Goal: Transaction & Acquisition: Purchase product/service

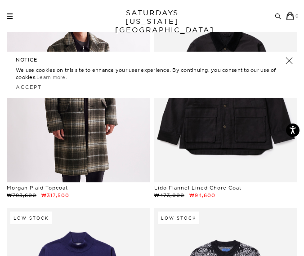
scroll to position [90, 0]
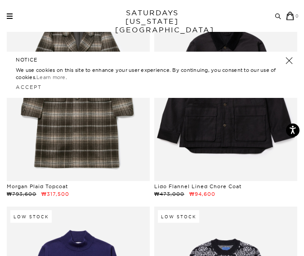
click at [286, 61] on link at bounding box center [289, 60] width 13 height 13
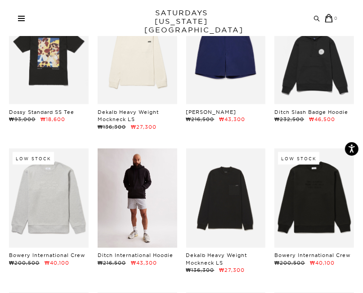
scroll to position [2546, 0]
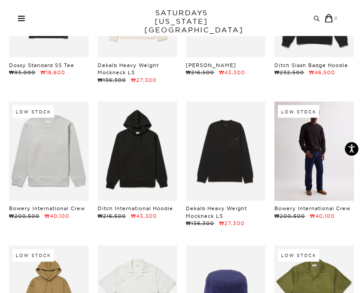
click at [305, 143] on link at bounding box center [314, 151] width 80 height 99
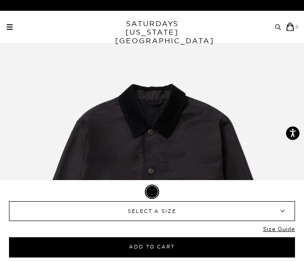
click at [159, 213] on span "SELECT A SIZE" at bounding box center [152, 210] width 245 height 19
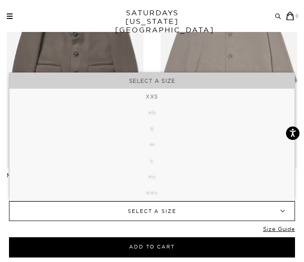
scroll to position [899, 0]
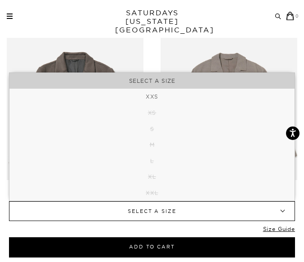
click at [160, 219] on span "SELECT A SIZE" at bounding box center [152, 210] width 245 height 19
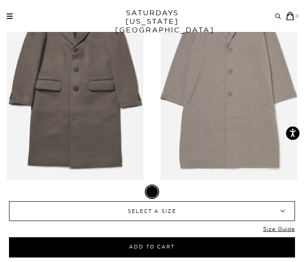
scroll to position [1124, 0]
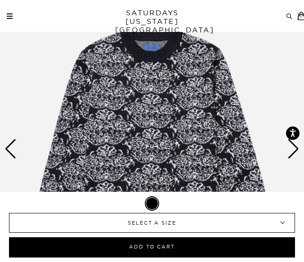
scroll to position [90, 0]
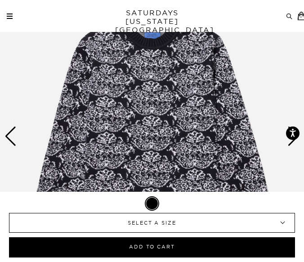
click at [163, 226] on span "SELECT A SIZE" at bounding box center [152, 222] width 245 height 19
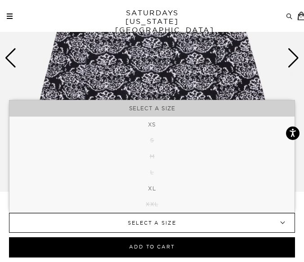
scroll to position [180, 0]
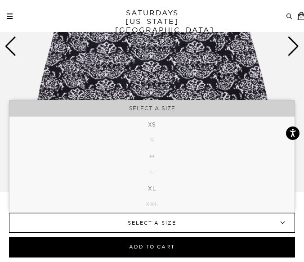
click at [174, 222] on span "SELECT A SIZE" at bounding box center [152, 222] width 245 height 19
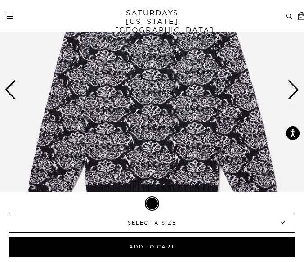
scroll to position [135, 0]
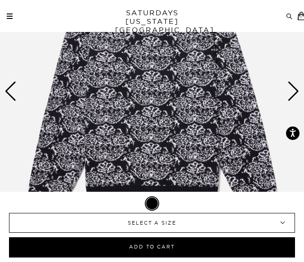
click at [290, 91] on div "Next slide" at bounding box center [293, 91] width 12 height 20
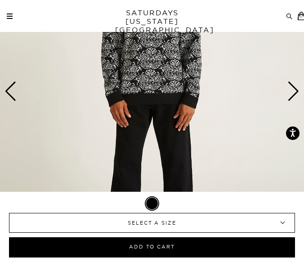
click at [290, 91] on div "Next slide" at bounding box center [293, 91] width 12 height 20
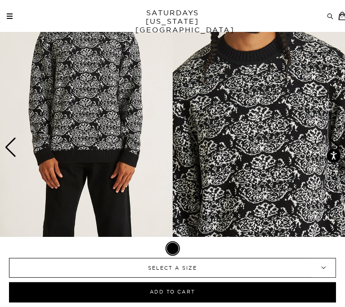
scroll to position [0, 0]
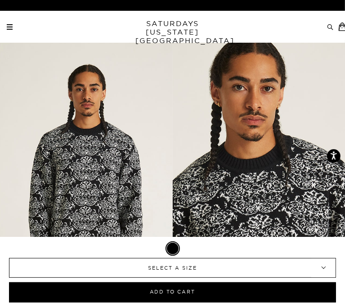
click at [303, 245] on div "Next slide" at bounding box center [334, 255] width 12 height 20
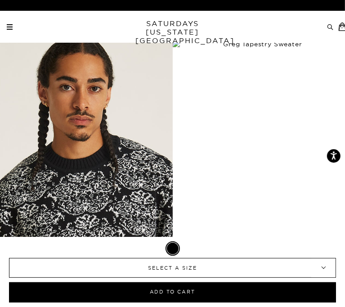
click at [303, 245] on div "Next slide" at bounding box center [334, 255] width 12 height 20
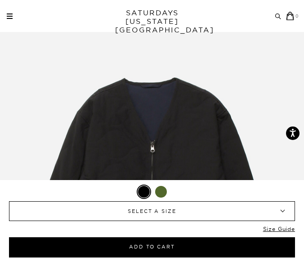
scroll to position [45, 0]
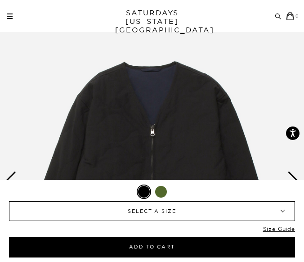
click at [193, 212] on span "SELECT A SIZE" at bounding box center [152, 210] width 245 height 19
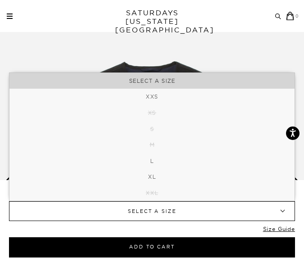
click at [212, 81] on li "SELECT A SIZE" at bounding box center [151, 81] width 285 height 16
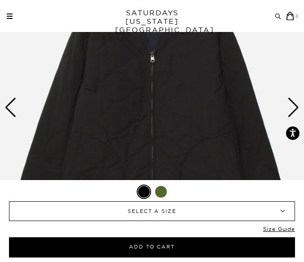
scroll to position [135, 0]
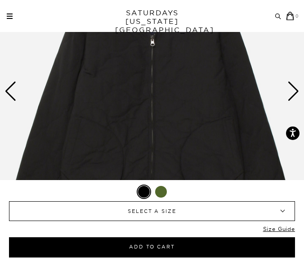
click at [293, 88] on div "Next slide" at bounding box center [293, 91] width 12 height 20
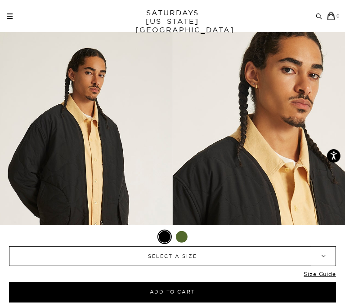
scroll to position [0, 0]
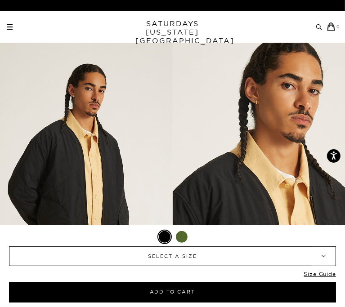
click at [303, 245] on div "Next slide" at bounding box center [334, 255] width 12 height 20
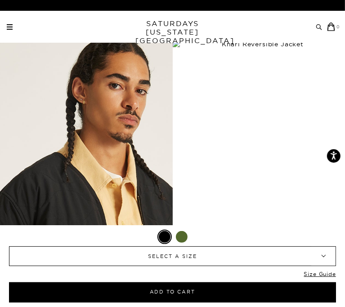
click at [303, 245] on div "Next slide" at bounding box center [334, 255] width 12 height 20
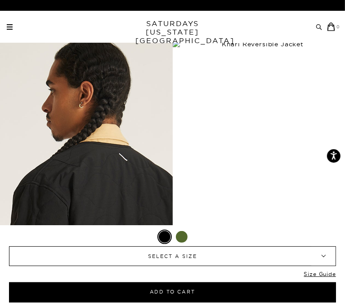
click at [303, 245] on div "Next slide" at bounding box center [334, 255] width 12 height 20
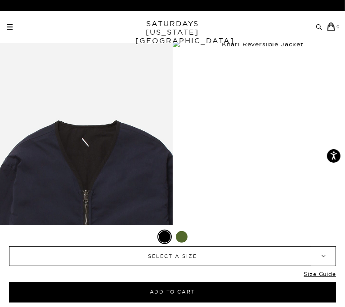
click at [303, 245] on div "Next slide" at bounding box center [334, 255] width 12 height 20
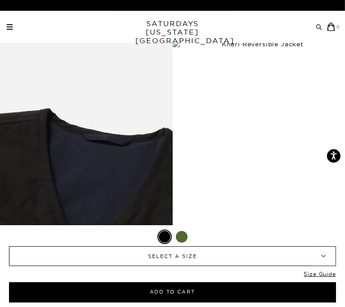
click at [303, 245] on div "Next slide" at bounding box center [334, 255] width 12 height 20
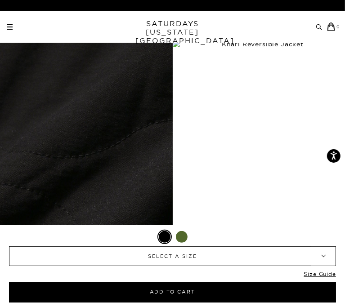
click at [303, 245] on div "Next slide" at bounding box center [334, 255] width 12 height 20
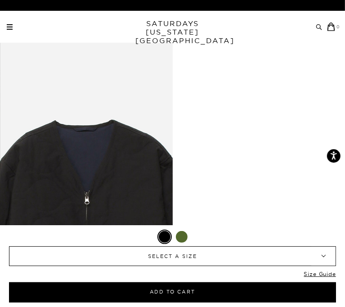
click at [303, 245] on div "Next slide" at bounding box center [334, 255] width 12 height 20
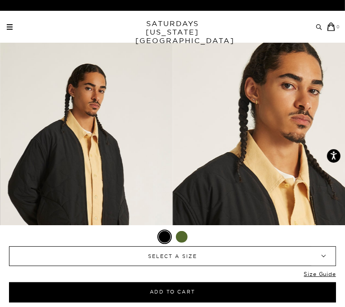
click at [260, 230] on div at bounding box center [172, 237] width 327 height 14
click at [187, 231] on div at bounding box center [182, 237] width 12 height 12
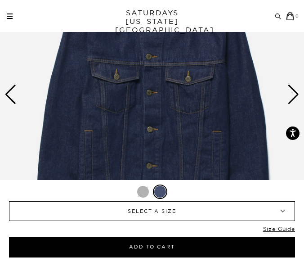
scroll to position [135, 0]
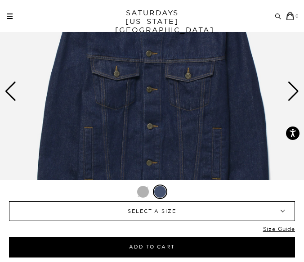
click at [185, 210] on span "SELECT A SIZE" at bounding box center [152, 210] width 245 height 19
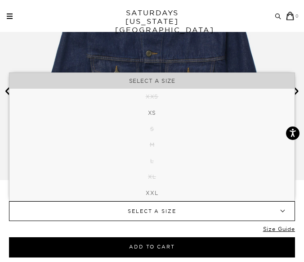
click at [226, 82] on li "SELECT A SIZE" at bounding box center [151, 81] width 285 height 16
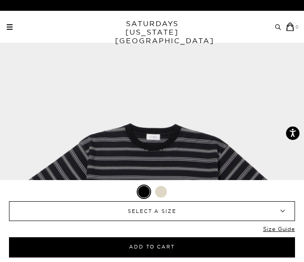
click at [156, 209] on span "SELECT A SIZE" at bounding box center [152, 210] width 245 height 19
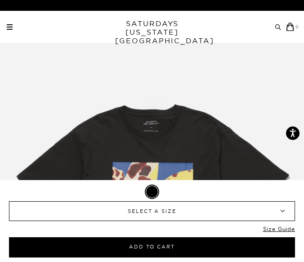
click at [153, 206] on span "SELECT A SIZE" at bounding box center [152, 210] width 245 height 19
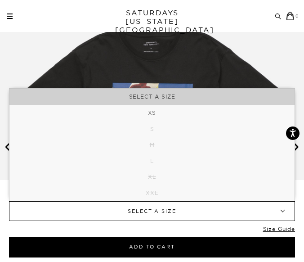
scroll to position [90, 0]
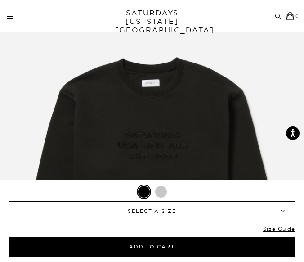
scroll to position [45, 0]
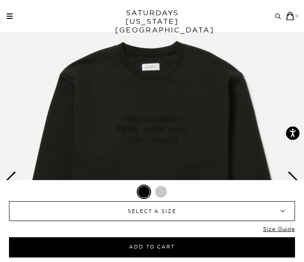
click at [176, 209] on span "SELECT A SIZE" at bounding box center [152, 210] width 245 height 19
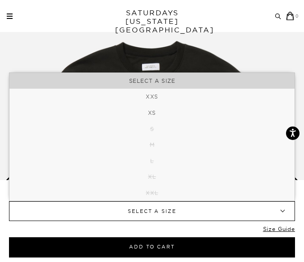
click at [227, 81] on li "SELECT A SIZE" at bounding box center [151, 81] width 285 height 16
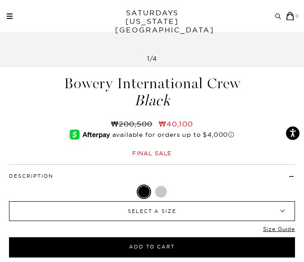
scroll to position [405, 0]
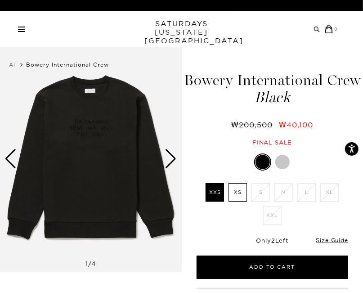
click at [283, 160] on div at bounding box center [282, 162] width 14 height 14
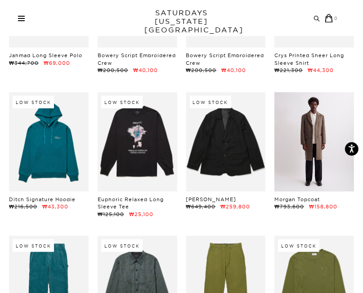
scroll to position [4120, 0]
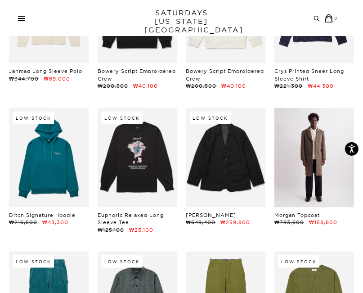
click at [306, 137] on link at bounding box center [314, 157] width 80 height 99
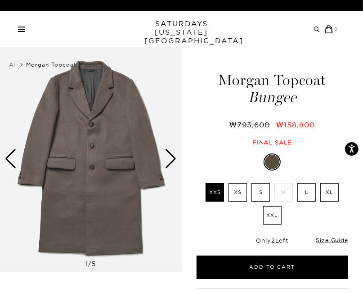
click at [173, 156] on div "Next slide" at bounding box center [171, 159] width 12 height 20
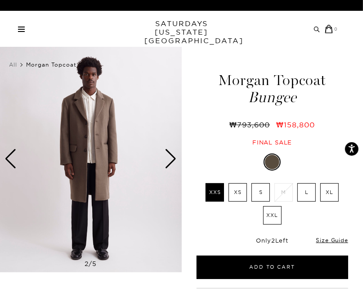
click at [172, 155] on div "Next slide" at bounding box center [171, 159] width 12 height 20
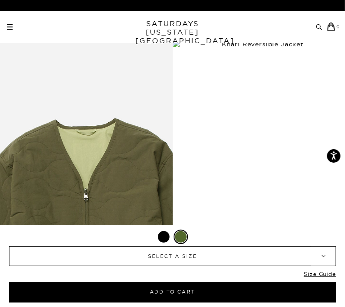
click at [328, 245] on div "Next slide" at bounding box center [334, 255] width 12 height 20
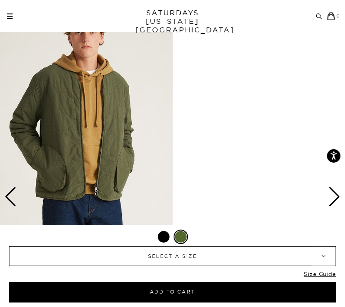
scroll to position [180, 0]
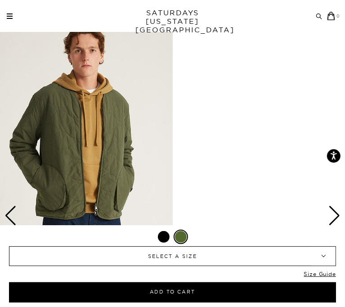
scroll to position [0, 0]
